Goal: Task Accomplishment & Management: Complete application form

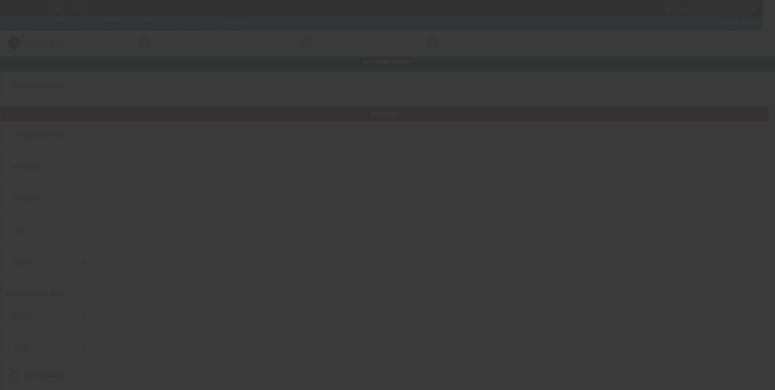
type input "KR Roadside Assistance LLC"
type input "8916 E 95th Pl"
type input "74133"
type input "Tulsa"
type input "(539) 664-0794"
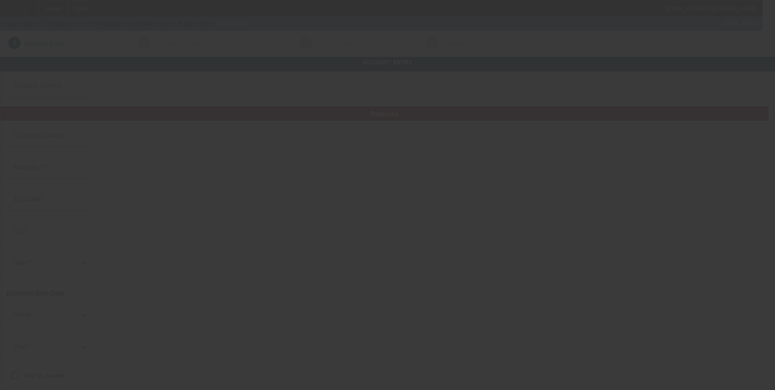
type input "351280976"
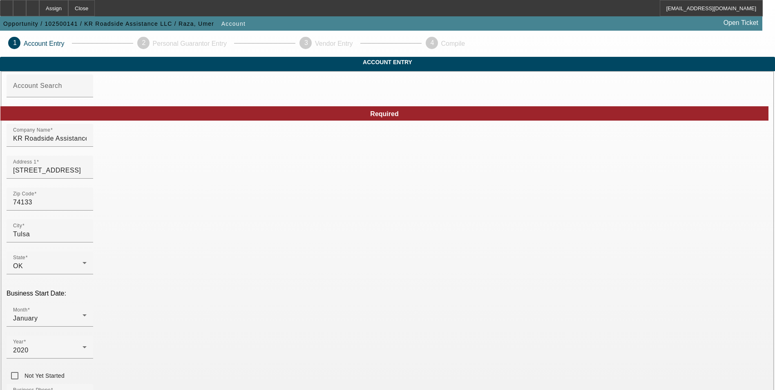
scroll to position [41, 0]
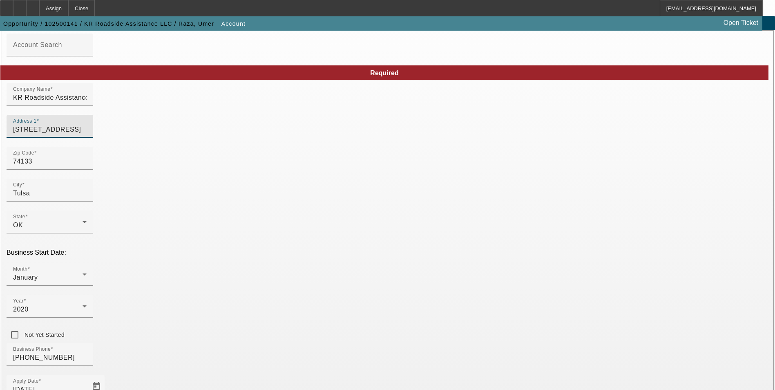
drag, startPoint x: 193, startPoint y: 143, endPoint x: 111, endPoint y: 136, distance: 82.5
click at [274, 173] on div "Zip Code 74133" at bounding box center [388, 163] width 762 height 32
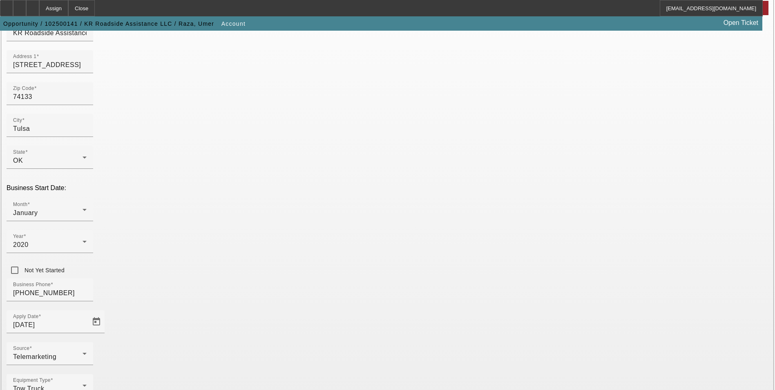
scroll to position [126, 0]
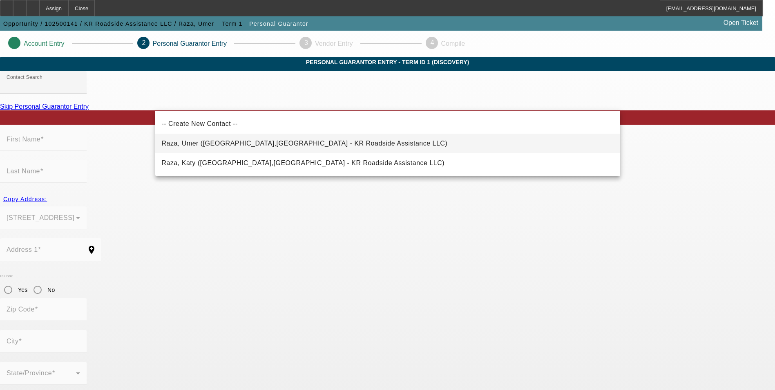
click at [326, 141] on mat-option "Raza, Umer (Tulsa,OK - KR Roadside Assistance LLC)" at bounding box center [387, 144] width 465 height 20
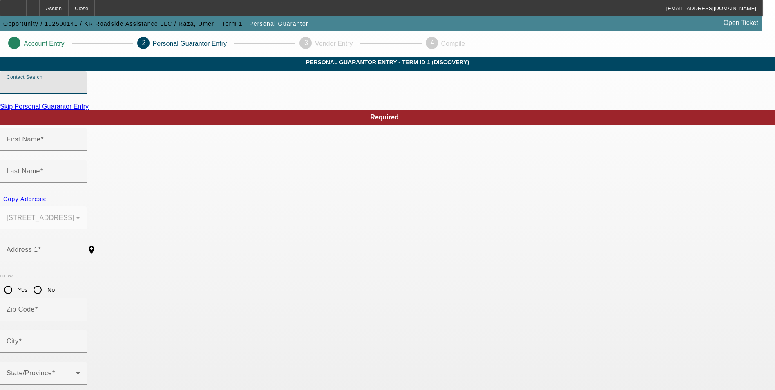
type input "Raza, Umer (Tulsa,OK - KR Roadside Assistance LLC)"
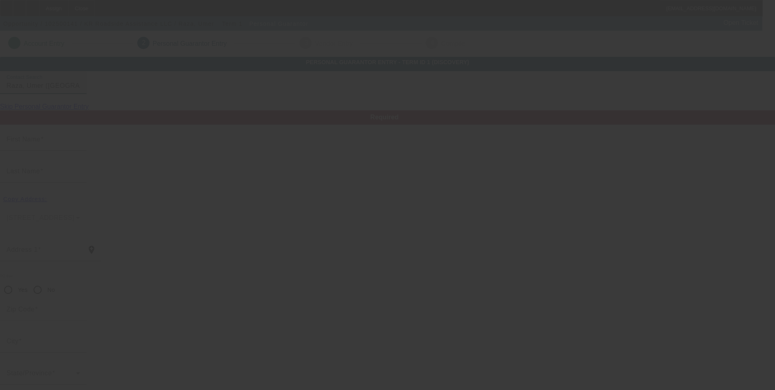
type input "Umer"
type input "Raza"
type input "8916 E 95th Place"
radio input "true"
type input "74133"
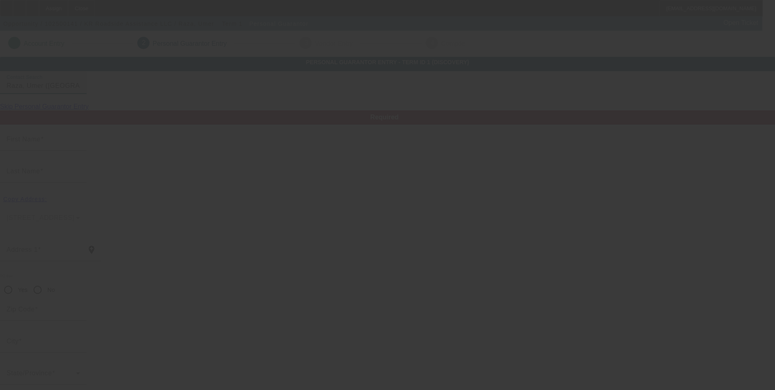
type input "Tulsa"
type input "(539) 664-0794"
type input "100"
type input "698-95-5812"
type input "krtowingtulsa@gmail.com"
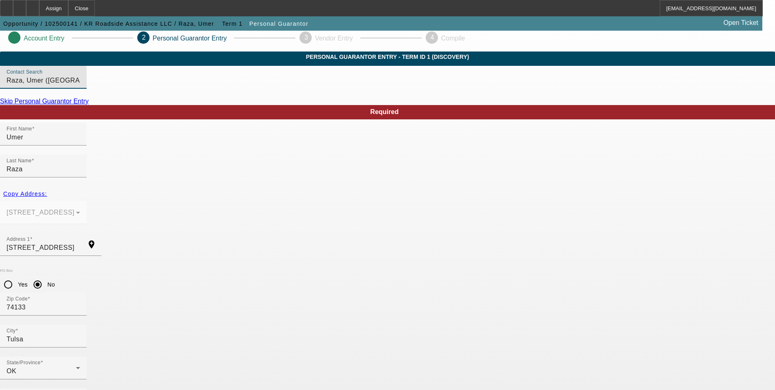
scroll to position [10, 0]
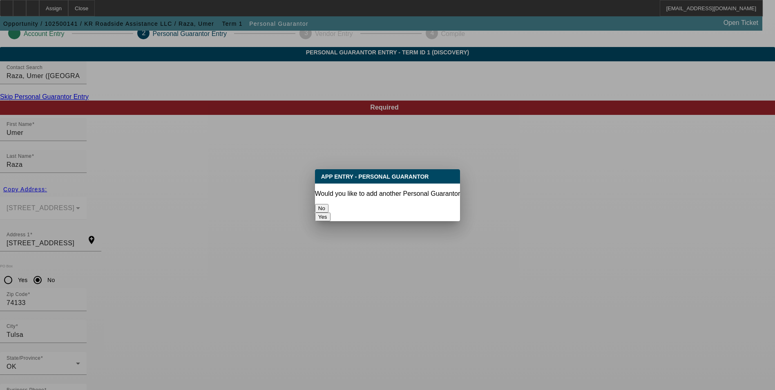
scroll to position [0, 0]
click at [329, 204] on button "No" at bounding box center [321, 208] width 13 height 9
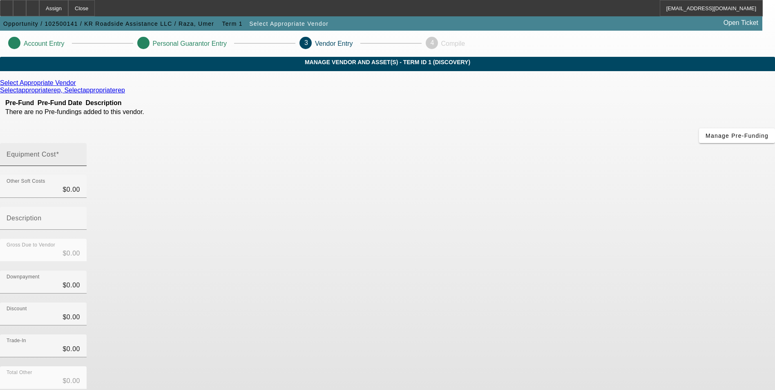
click at [80, 153] on input "Equipment Cost" at bounding box center [44, 158] width 74 height 10
click at [56, 151] on mat-label "Equipment Cost" at bounding box center [31, 154] width 49 height 7
click at [80, 153] on input "Equipment Cost" at bounding box center [44, 158] width 74 height 10
type input "6"
type input "$6.00"
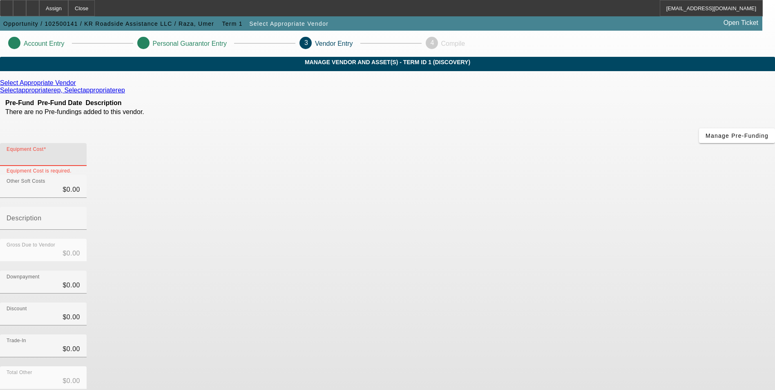
type input "$6.00"
type input "65"
type input "$65.00"
type input "650"
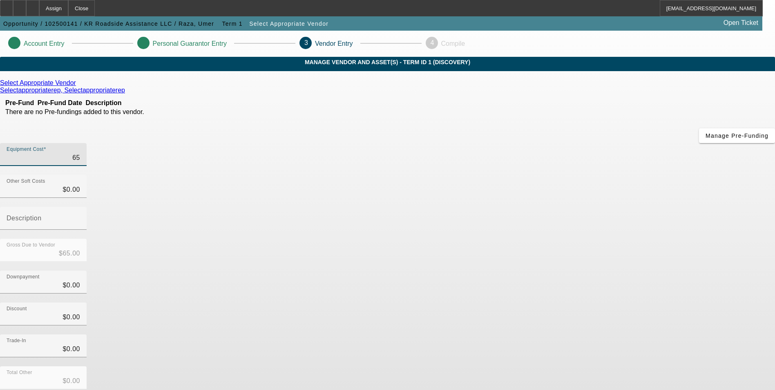
type input "$650.00"
type input "6500"
type input "$6,500.00"
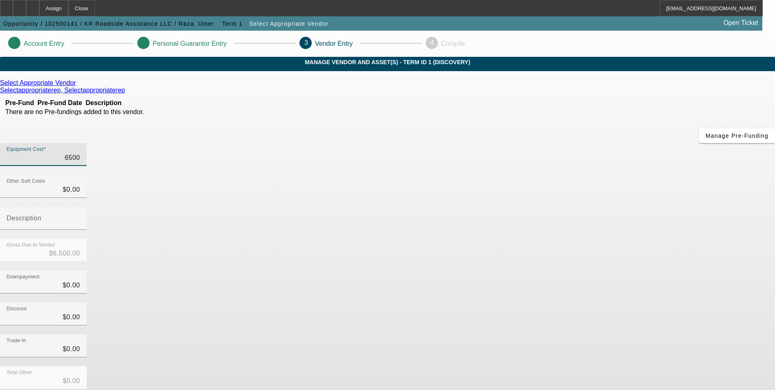
type input "65000"
type input "$65,000.00"
click at [681, 204] on app-vendor-asset-manage "Account Entry Personal Guarantor Entry 3 Vendor Entry 4 Compile MANAGE VENDOR A…" at bounding box center [387, 259] width 775 height 457
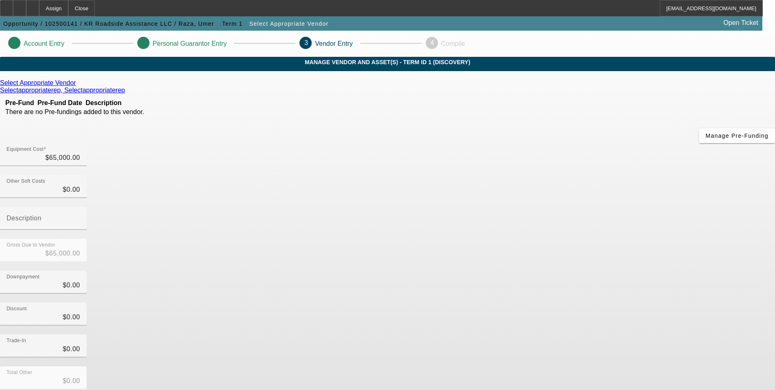
click at [78, 86] on icon at bounding box center [78, 82] width 0 height 7
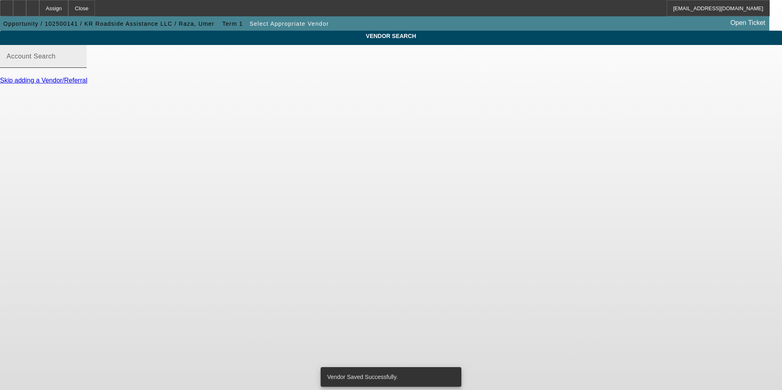
click at [80, 65] on input "Account Search" at bounding box center [44, 60] width 74 height 10
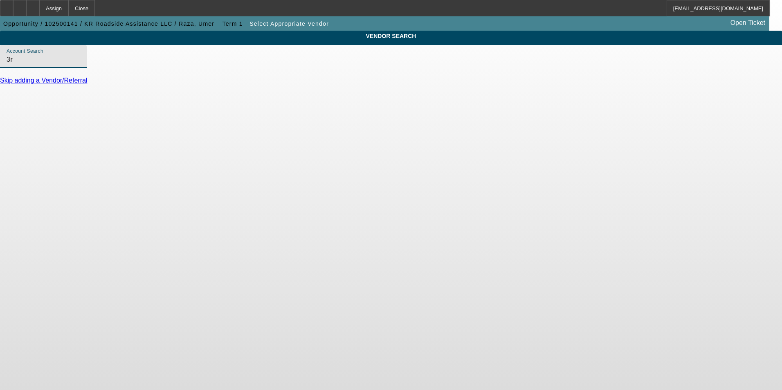
type input "3"
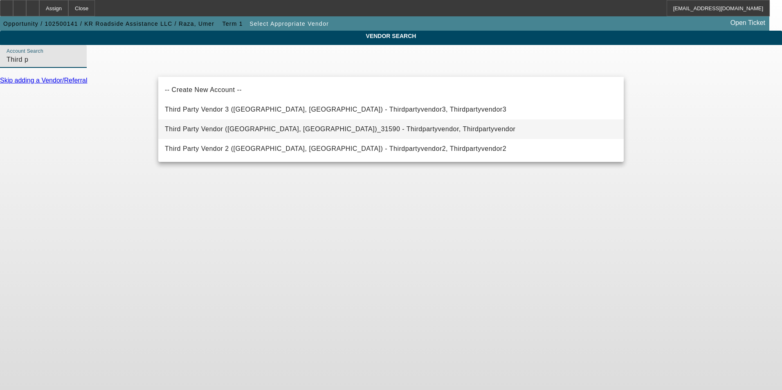
click at [370, 129] on mat-option "Third Party Vendor (Northbrook, IL)_31590 - Thirdpartyvendor, Thirdpartyvendor" at bounding box center [390, 129] width 465 height 20
type input "Third Party Vendor (Northbrook, IL)_31590 - Thirdpartyvendor, Thirdpartyvendor"
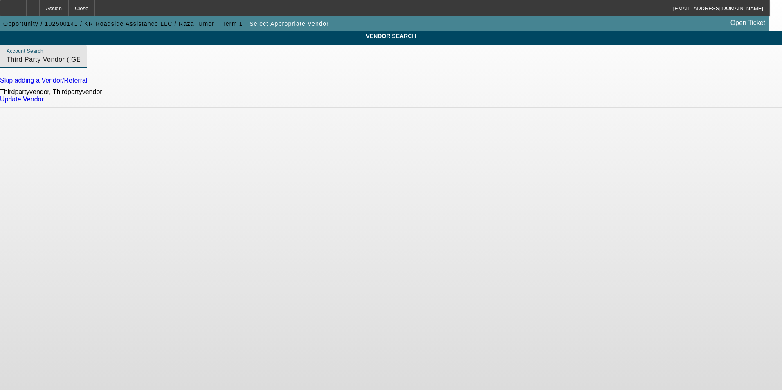
click at [44, 103] on link "Update Vendor" at bounding box center [22, 99] width 44 height 7
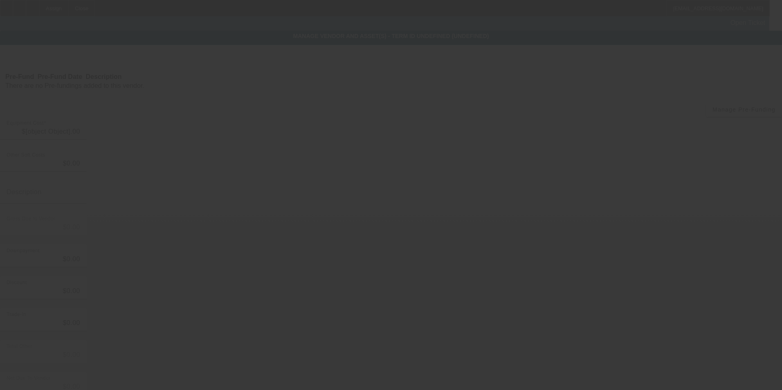
type input "$65,000.00"
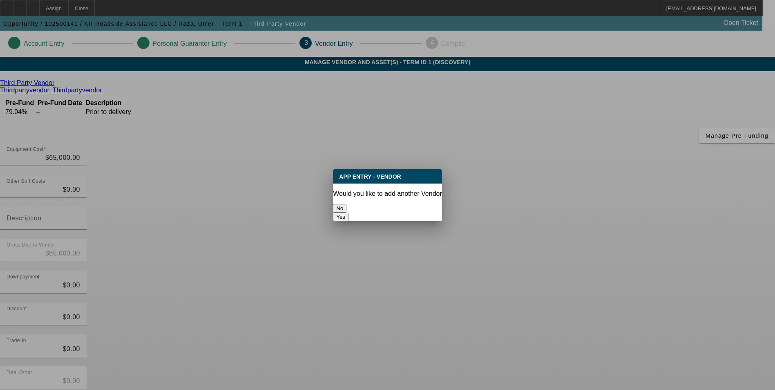
click at [347, 205] on button "No" at bounding box center [339, 208] width 13 height 9
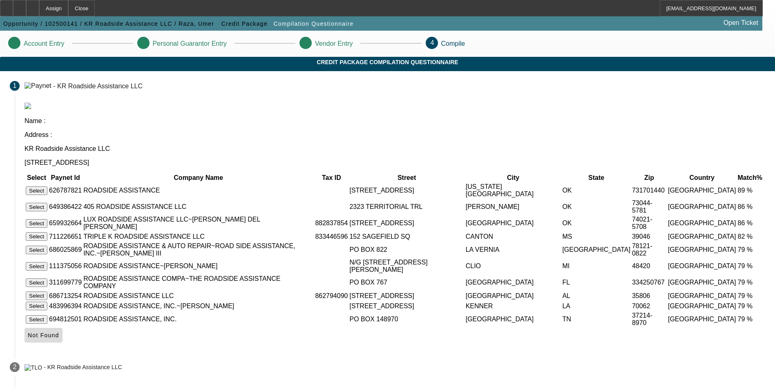
click at [63, 338] on span at bounding box center [44, 335] width 38 height 20
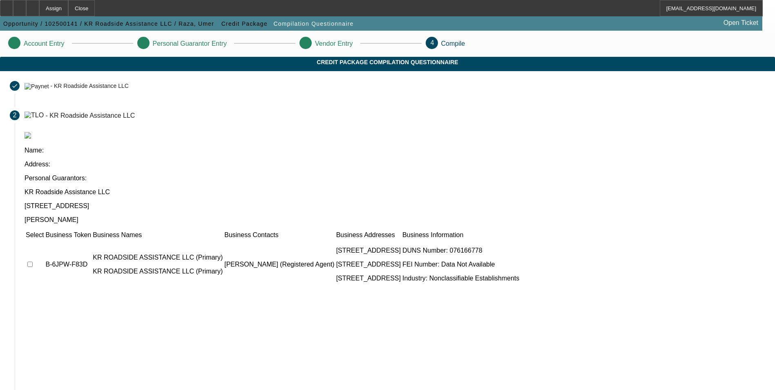
click at [33, 262] on input "checkbox" at bounding box center [29, 264] width 5 height 5
checkbox input "true"
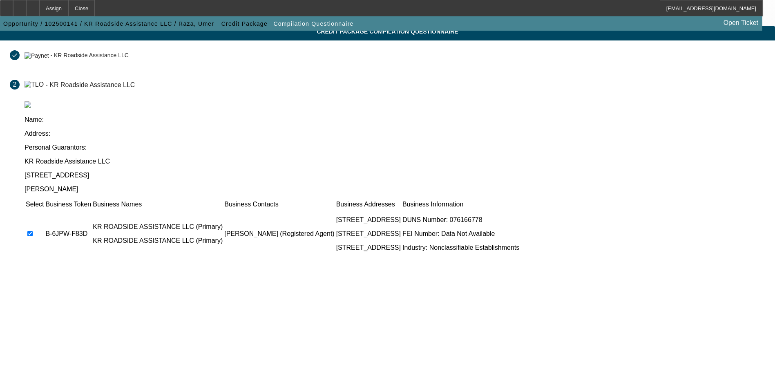
scroll to position [62, 0]
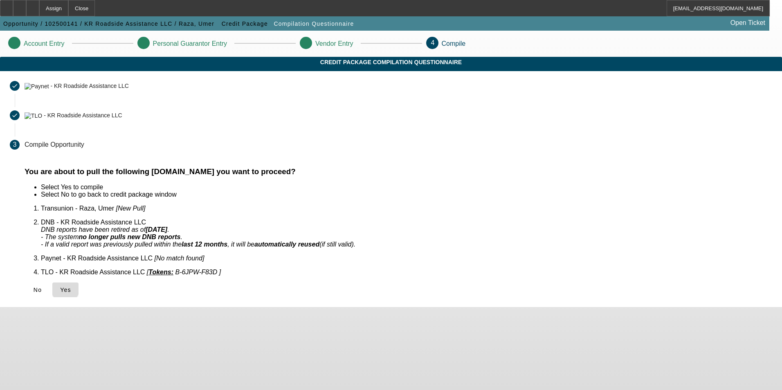
click at [71, 287] on span "Yes" at bounding box center [65, 290] width 11 height 7
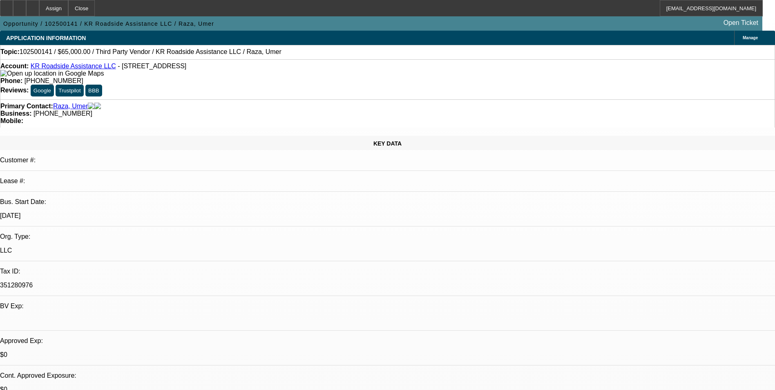
select select "0"
select select "2"
select select "0.1"
select select "4"
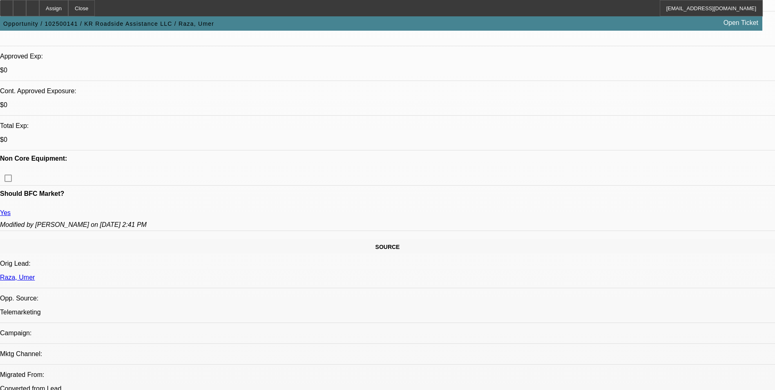
scroll to position [368, 0]
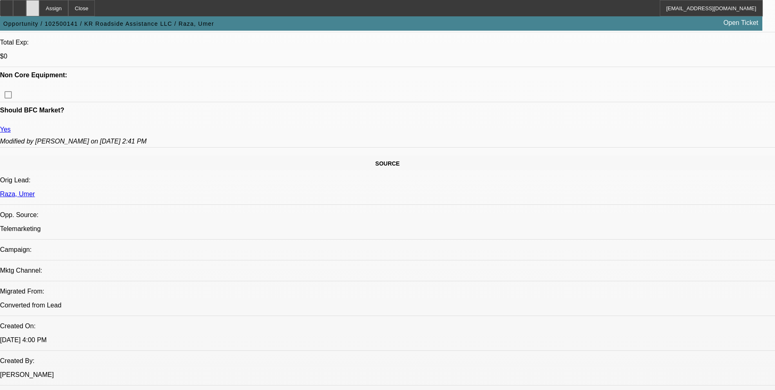
click at [39, 9] on div at bounding box center [32, 8] width 13 height 16
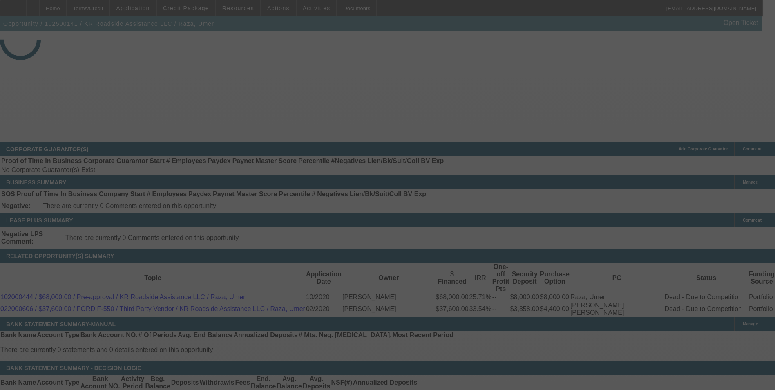
scroll to position [284, 0]
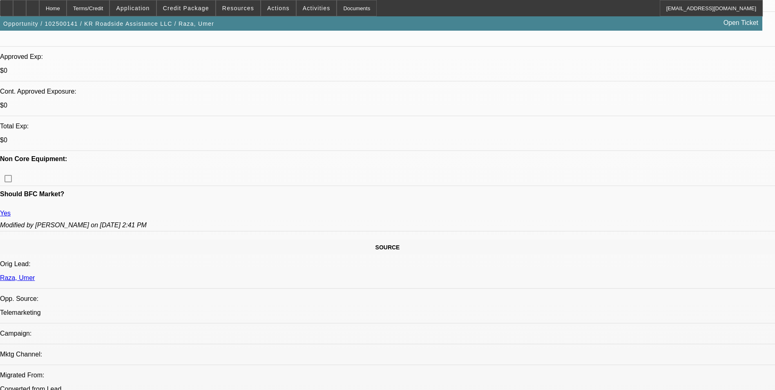
select select "0"
select select "2"
select select "0.1"
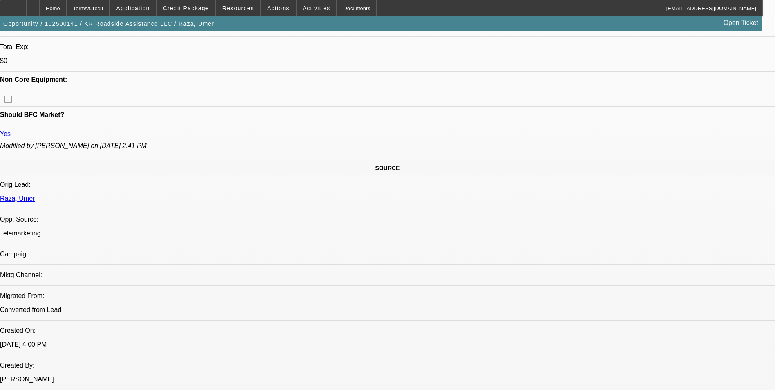
select select "1"
select select "2"
select select "4"
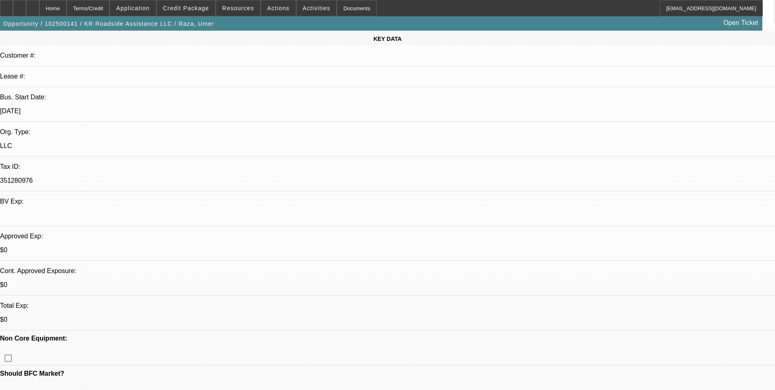
scroll to position [0, 0]
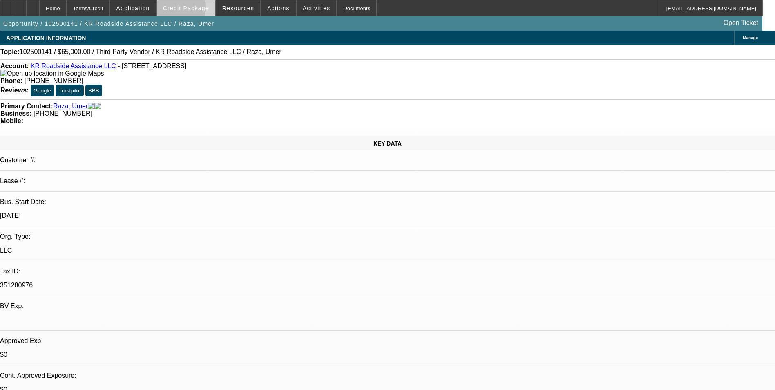
click at [183, 9] on span "Credit Package" at bounding box center [186, 8] width 46 height 7
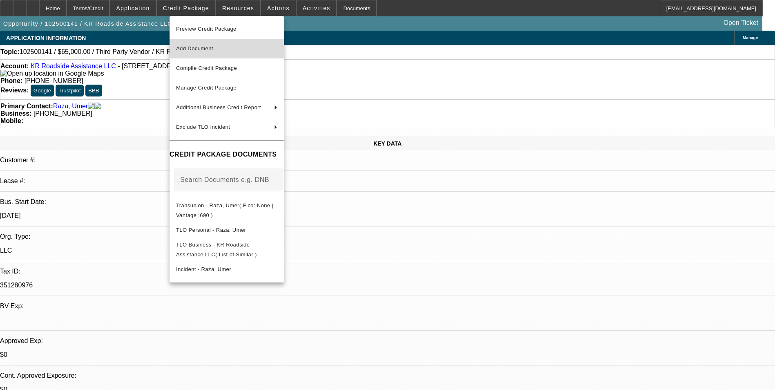
click at [237, 45] on span "Add Document" at bounding box center [226, 49] width 101 height 10
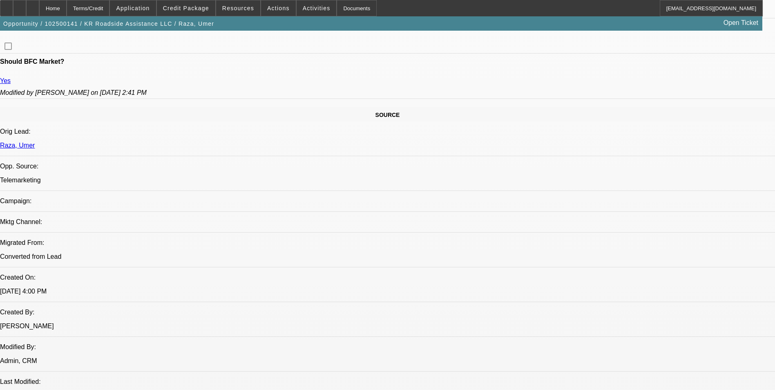
scroll to position [450, 0]
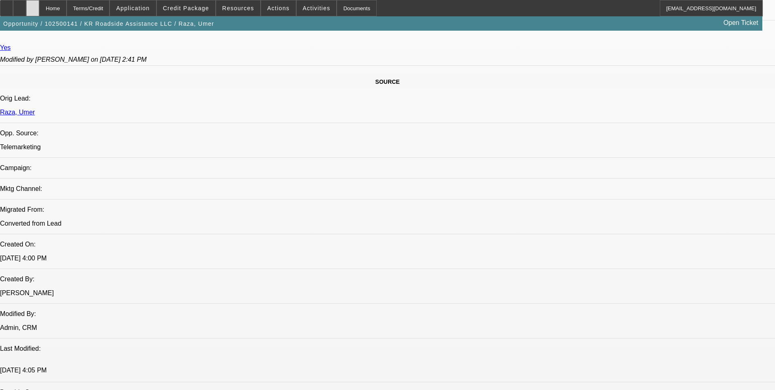
click at [39, 4] on div at bounding box center [32, 8] width 13 height 16
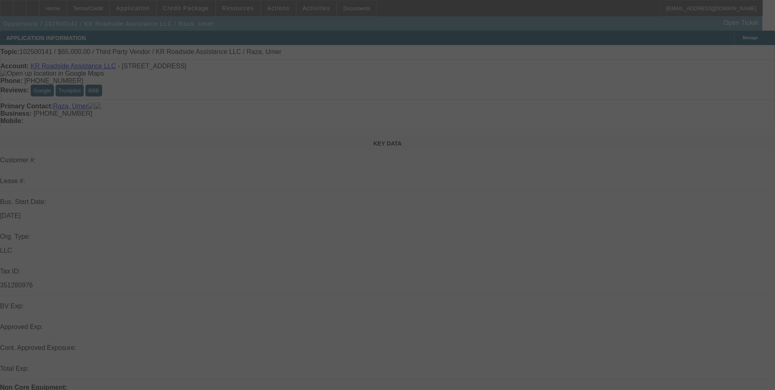
select select "0"
select select "2"
select select "0.1"
select select "4"
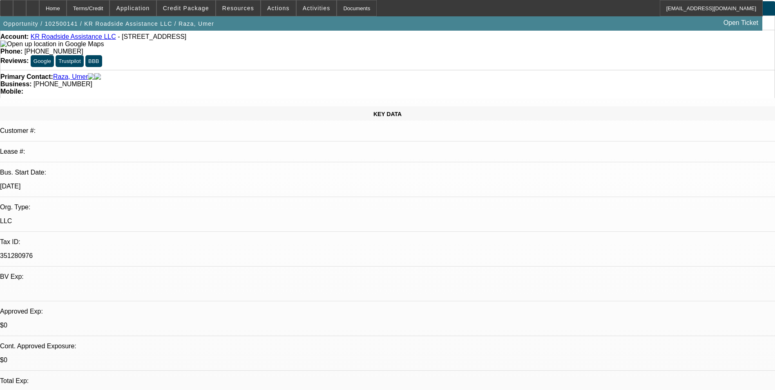
scroll to position [164, 0]
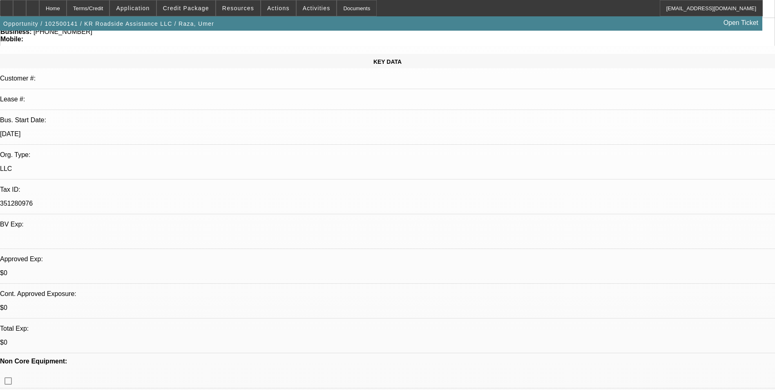
scroll to position [0, 0]
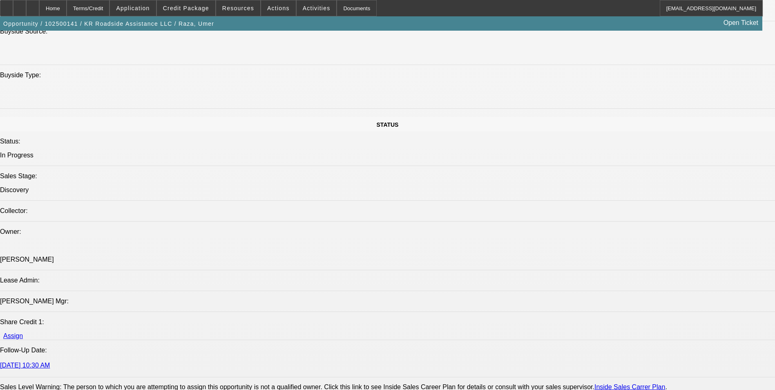
scroll to position [899, 0]
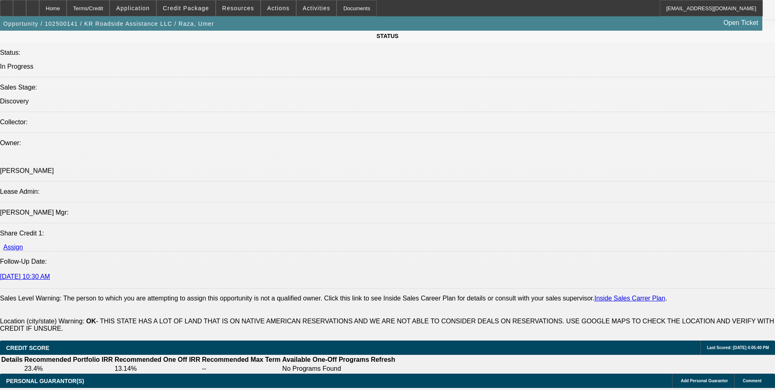
drag, startPoint x: 566, startPoint y: 211, endPoint x: 520, endPoint y: 165, distance: 65.6
drag, startPoint x: 520, startPoint y: 165, endPoint x: 596, endPoint y: 208, distance: 88.0
drag, startPoint x: 582, startPoint y: 208, endPoint x: 527, endPoint y: 170, distance: 66.9
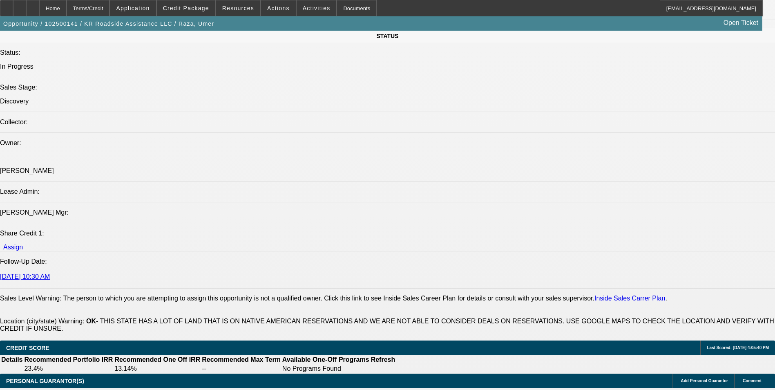
drag, startPoint x: 527, startPoint y: 170, endPoint x: 568, endPoint y: 199, distance: 50.0
drag, startPoint x: 609, startPoint y: 193, endPoint x: 595, endPoint y: 184, distance: 15.8
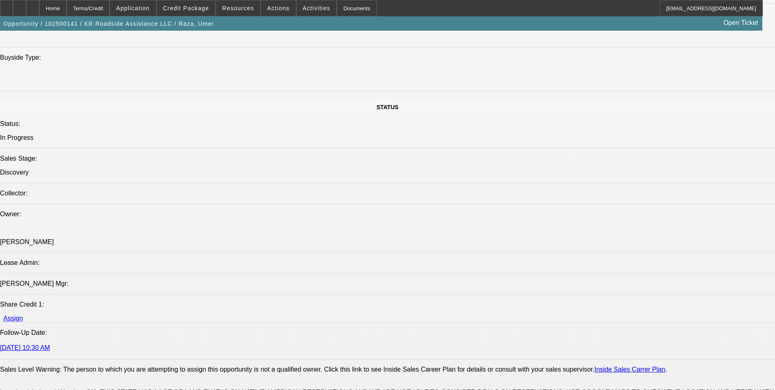
scroll to position [695, 0]
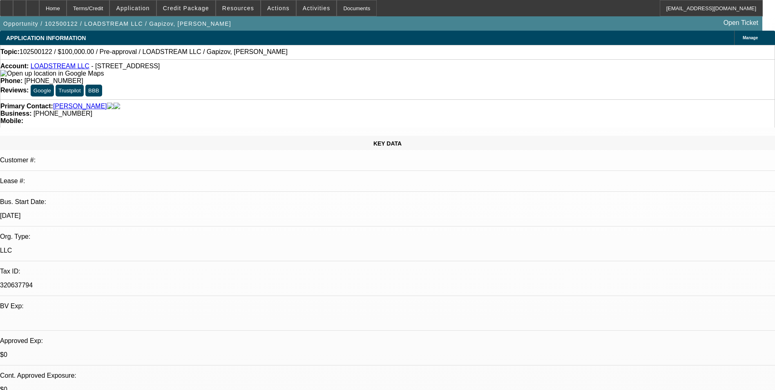
select select "0"
select select "2"
select select "0.1"
select select "4"
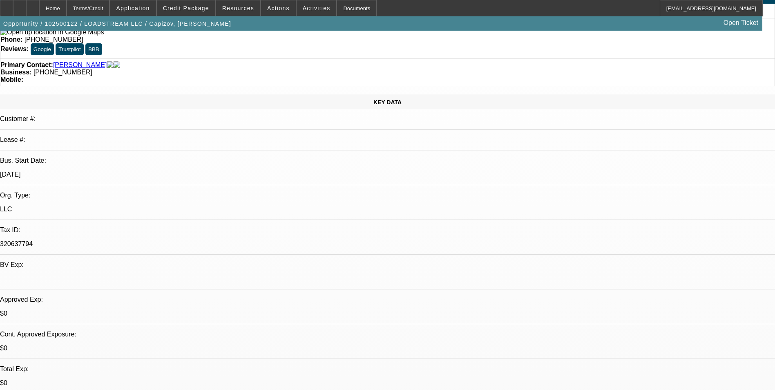
scroll to position [41, 0]
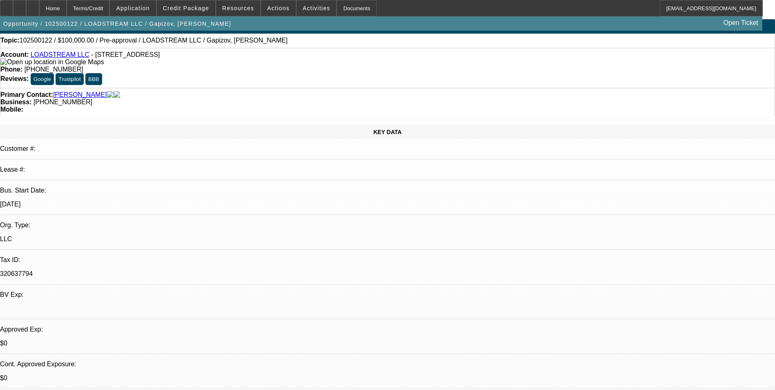
scroll to position [0, 0]
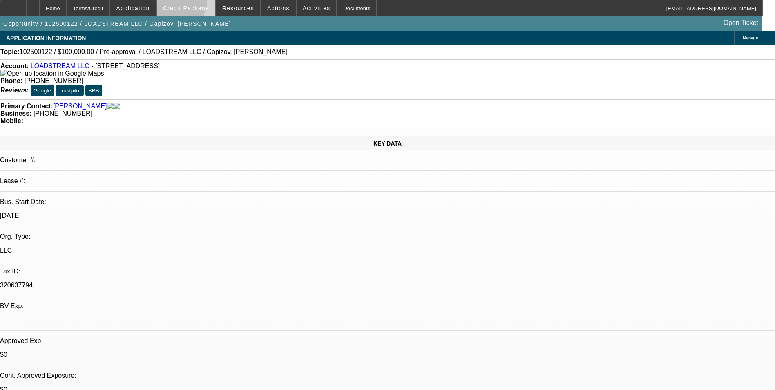
click at [193, 4] on span at bounding box center [186, 8] width 58 height 20
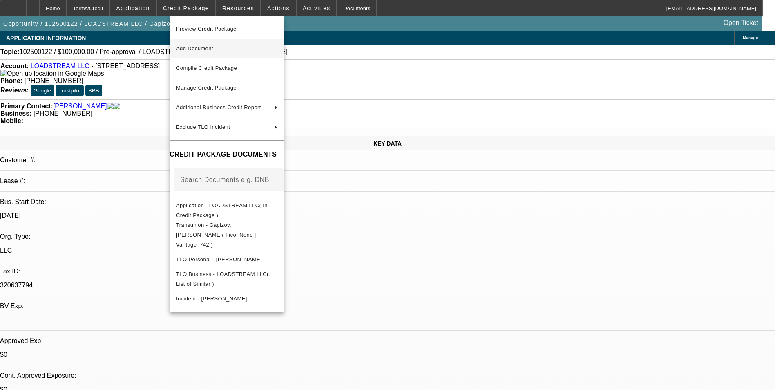
click at [226, 55] on button "Add Document" at bounding box center [227, 49] width 114 height 20
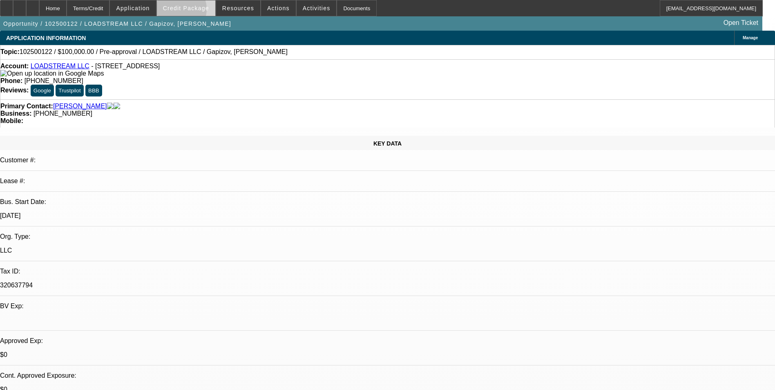
click at [190, 11] on span "Credit Package" at bounding box center [186, 8] width 46 height 7
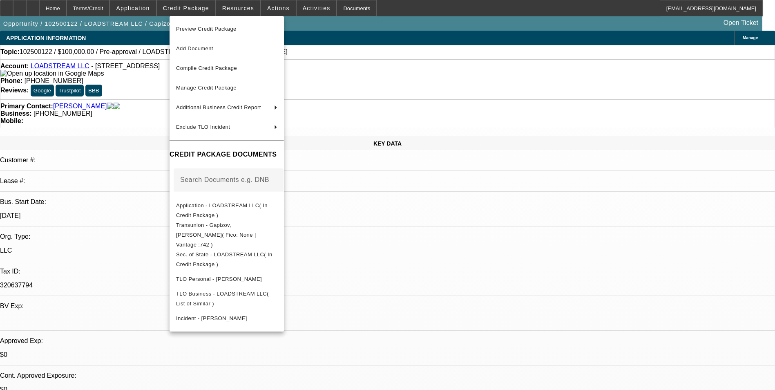
click at [637, 362] on div at bounding box center [387, 195] width 775 height 390
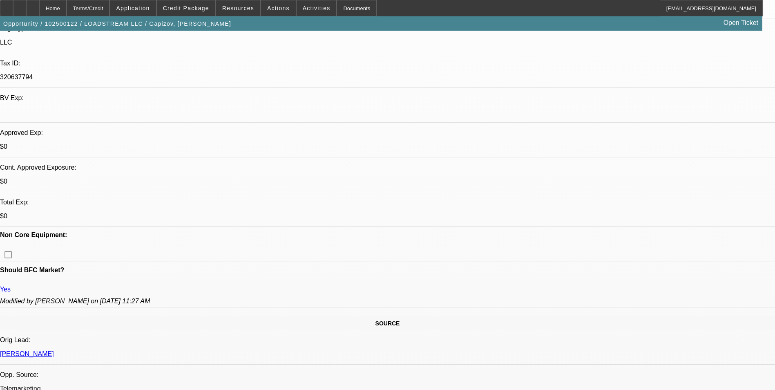
scroll to position [286, 0]
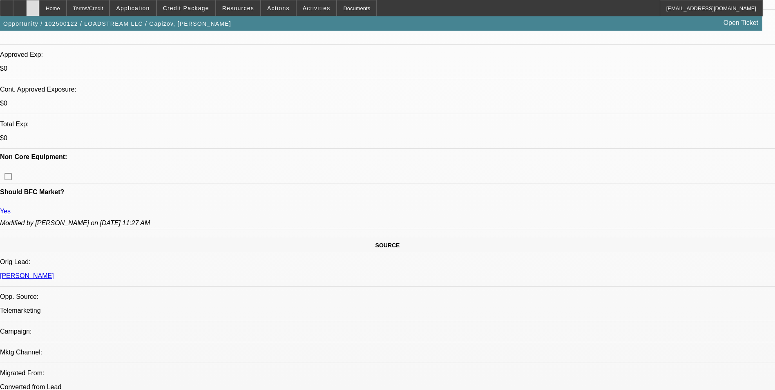
click at [33, 5] on icon at bounding box center [33, 5] width 0 height 0
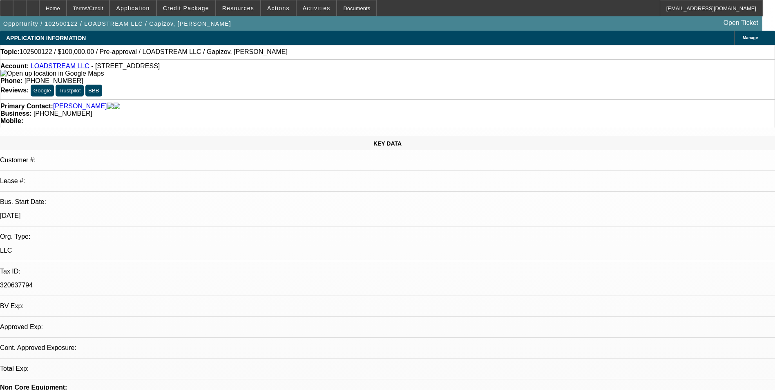
select select "0"
select select "2"
select select "0.1"
select select "4"
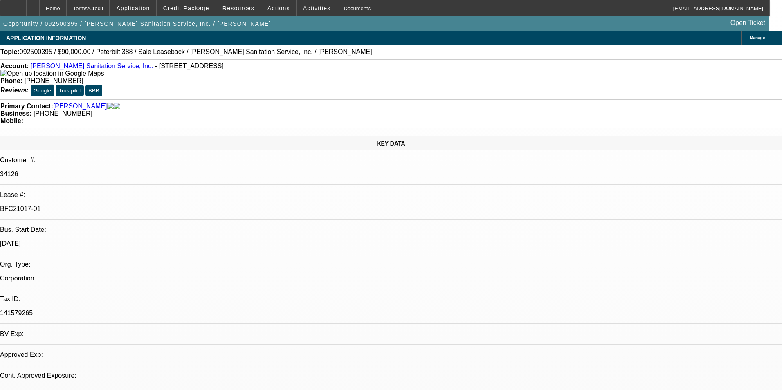
select select "0"
select select "2"
select select "0"
select select "6"
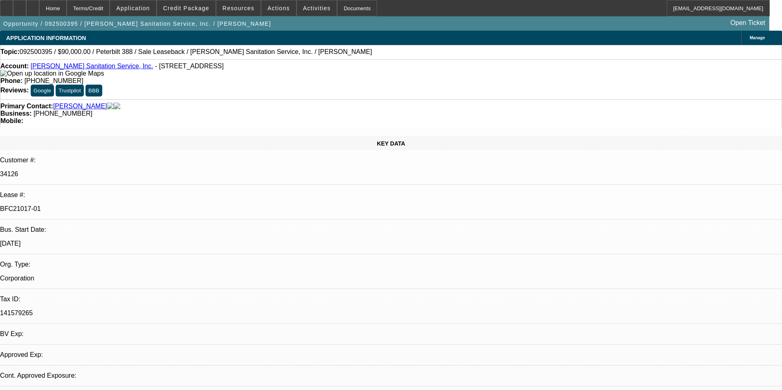
select select "0"
select select "2"
select select "0"
select select "6"
